Goal: Task Accomplishment & Management: Use online tool/utility

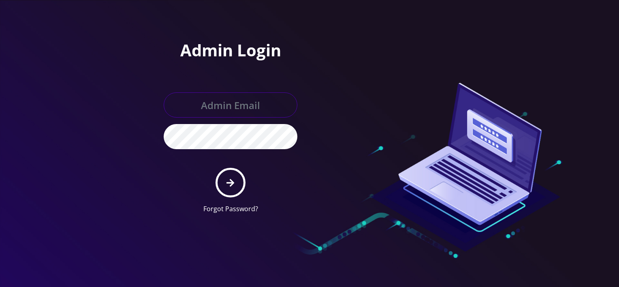
click at [195, 101] on input "text" at bounding box center [231, 104] width 134 height 25
paste input "[EMAIL_ADDRESS][DOMAIN_NAME]"
type input "[EMAIL_ADDRESS][DOMAIN_NAME]"
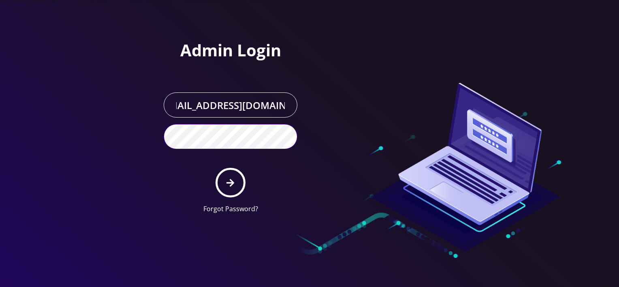
scroll to position [0, 0]
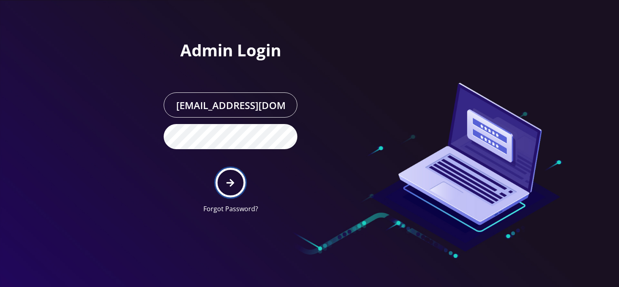
click at [233, 177] on button "submit" at bounding box center [231, 183] width 30 height 30
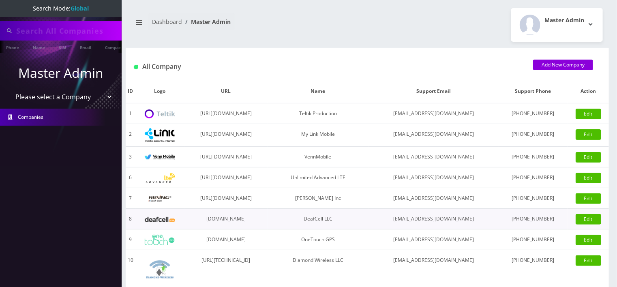
type input "[PERSON_NAME]"
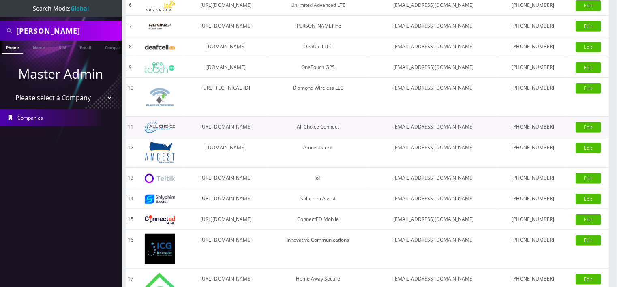
scroll to position [288, 0]
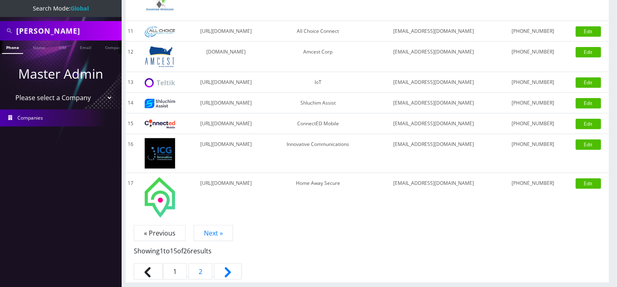
click at [68, 96] on select "Please select a Company Teltik Production My Link Mobile VennMobile Unlimited A…" at bounding box center [60, 97] width 103 height 15
select select "13"
click at [9, 90] on select "Please select a Company Teltik Production My Link Mobile VennMobile Unlimited A…" at bounding box center [60, 97] width 103 height 15
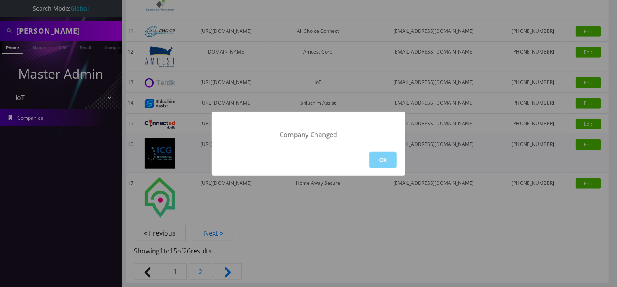
click at [374, 164] on button "OK" at bounding box center [383, 160] width 28 height 17
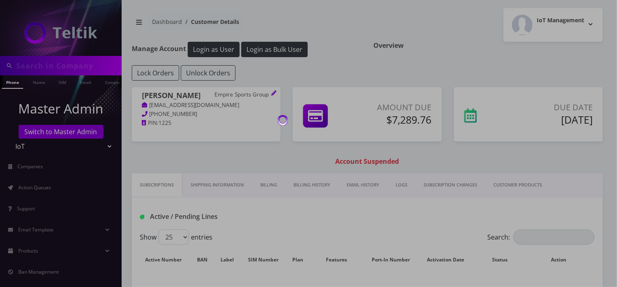
type input "[PERSON_NAME]"
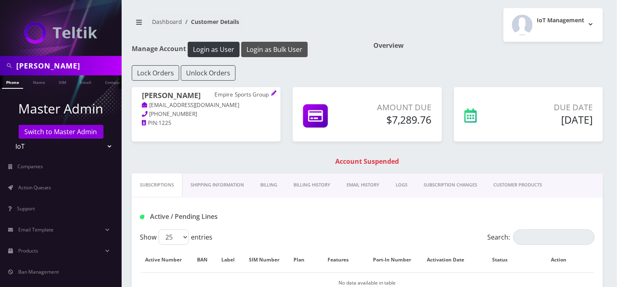
click at [261, 45] on button "Login as Bulk User" at bounding box center [274, 49] width 66 height 15
